Goal: Information Seeking & Learning: Understand process/instructions

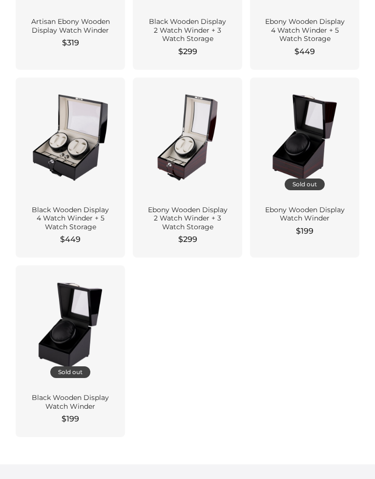
scroll to position [245, 0]
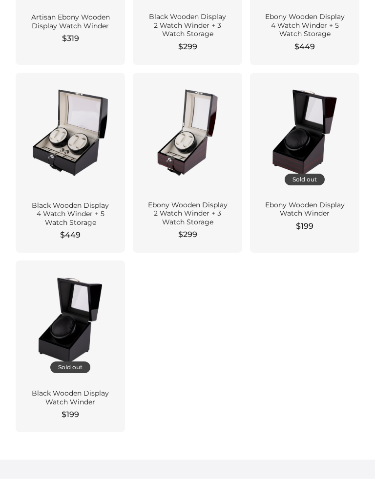
click at [21, 226] on div "Black Wooden Display 4 Watch Winder + 5 Watch Storage $449" at bounding box center [70, 224] width 109 height 60
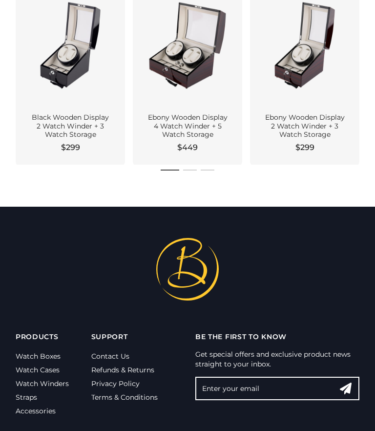
scroll to position [921, 0]
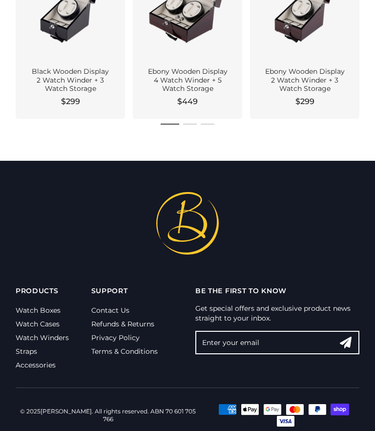
click at [99, 309] on link "Contact Us" at bounding box center [110, 310] width 38 height 9
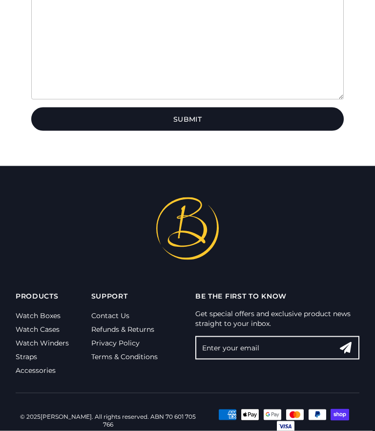
scroll to position [359, 0]
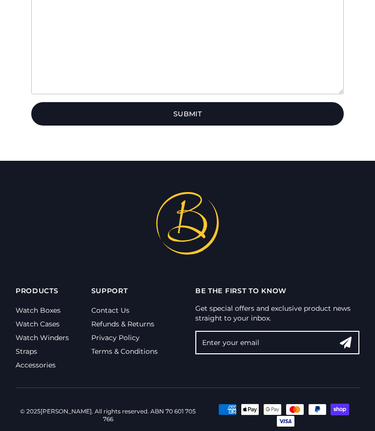
click at [21, 335] on link "Watch Winders" at bounding box center [42, 337] width 53 height 9
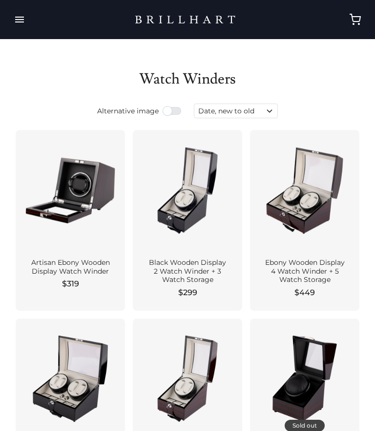
click at [20, 19] on button "button" at bounding box center [19, 19] width 23 height 27
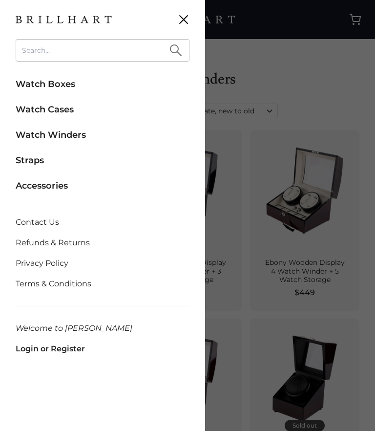
click at [22, 243] on link "Refunds & Returns" at bounding box center [103, 242] width 174 height 21
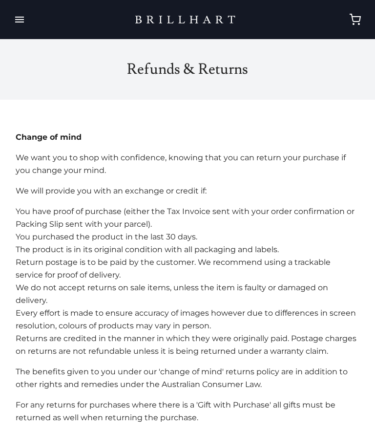
click at [23, 21] on button "button" at bounding box center [19, 19] width 23 height 27
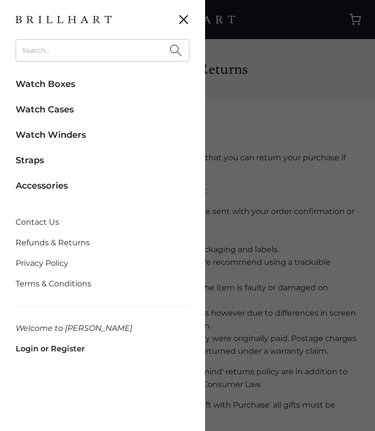
click at [23, 222] on link "Contact Us" at bounding box center [103, 222] width 174 height 21
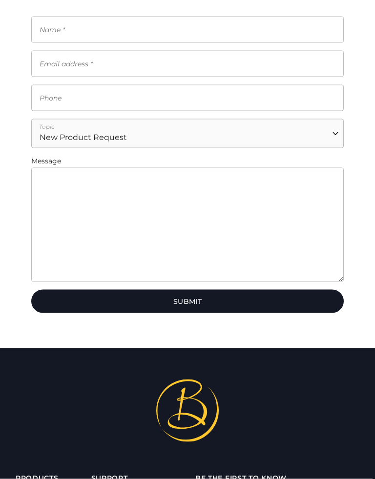
scroll to position [171, 0]
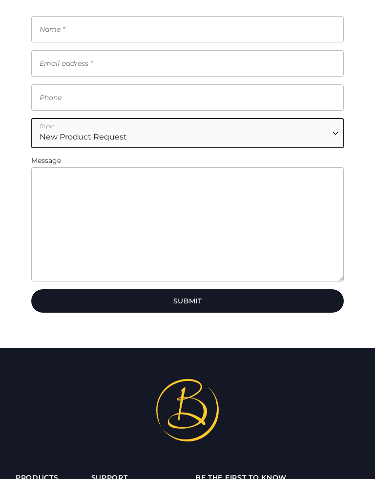
click at [44, 140] on select "New Product Request Returns & Exchanges Billing & Payments Order Status Corpora…" at bounding box center [187, 133] width 312 height 29
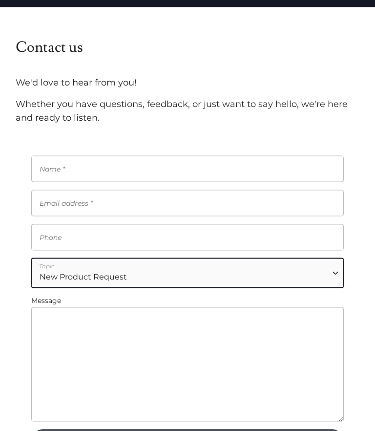
scroll to position [0, 0]
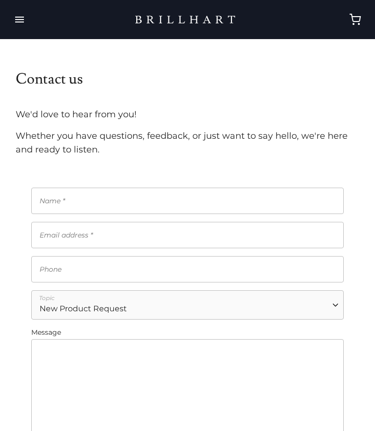
click at [19, 23] on button "button" at bounding box center [19, 19] width 23 height 27
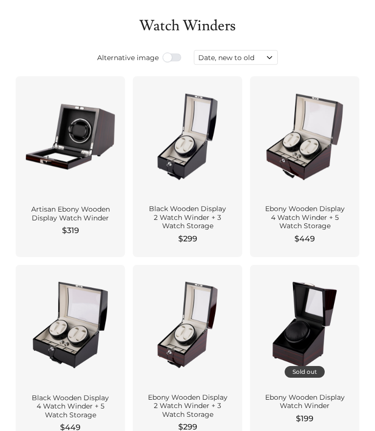
scroll to position [44, 0]
